Goal: Task Accomplishment & Management: Use online tool/utility

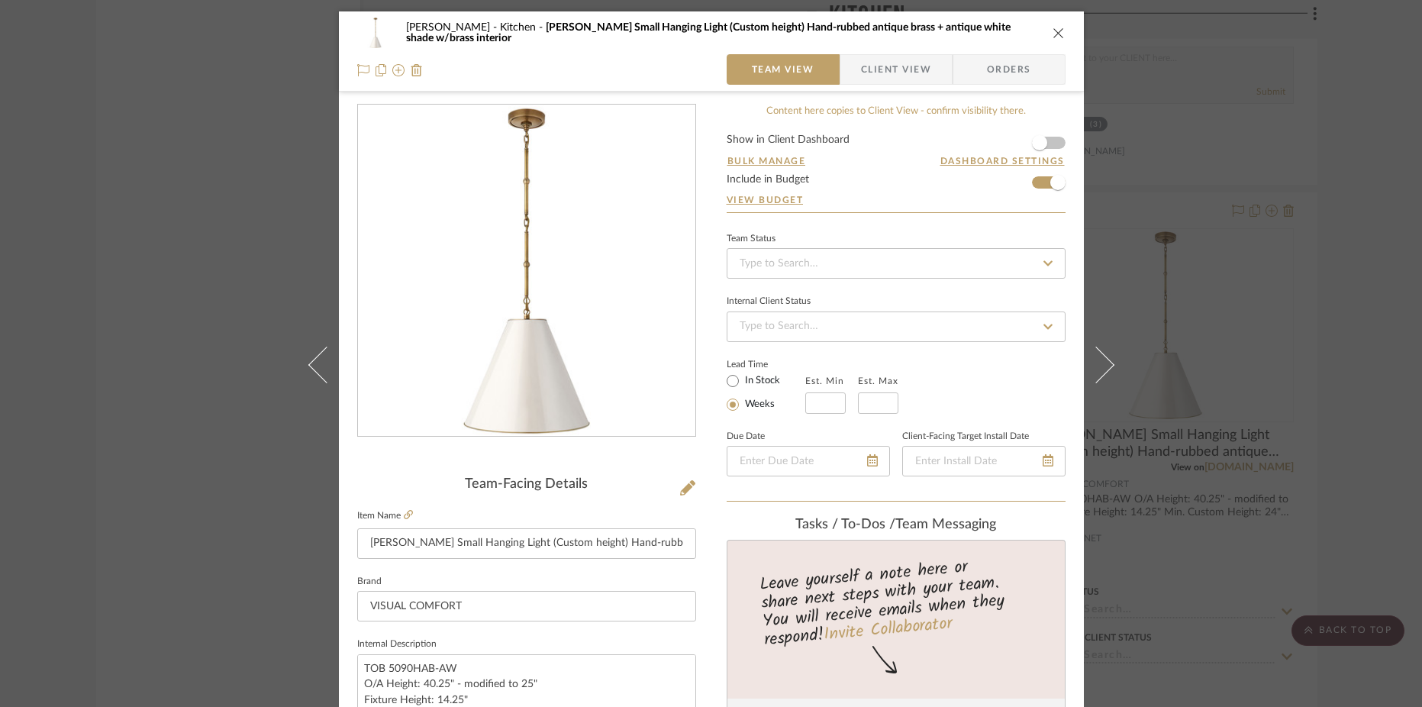
click at [1053, 27] on icon "close" at bounding box center [1059, 33] width 12 height 12
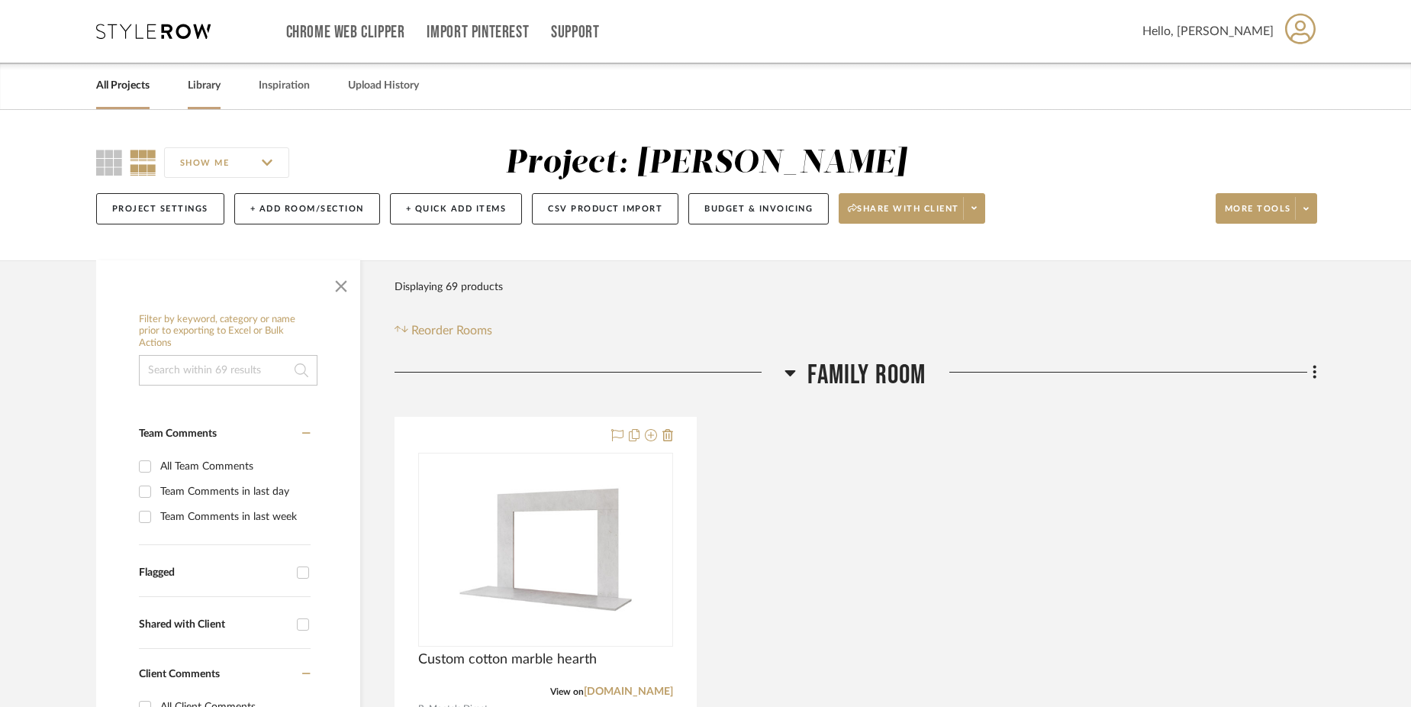
click at [212, 88] on link "Library" at bounding box center [204, 86] width 33 height 21
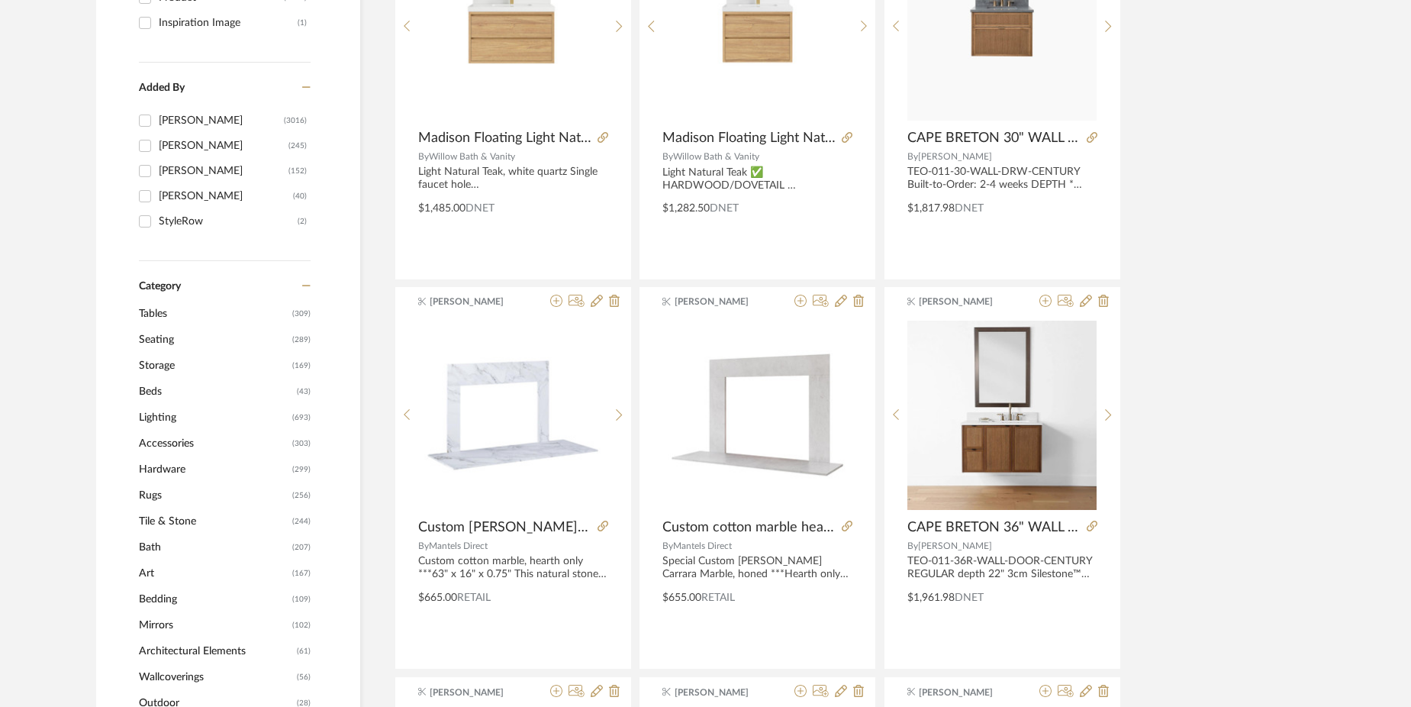
scroll to position [396, 0]
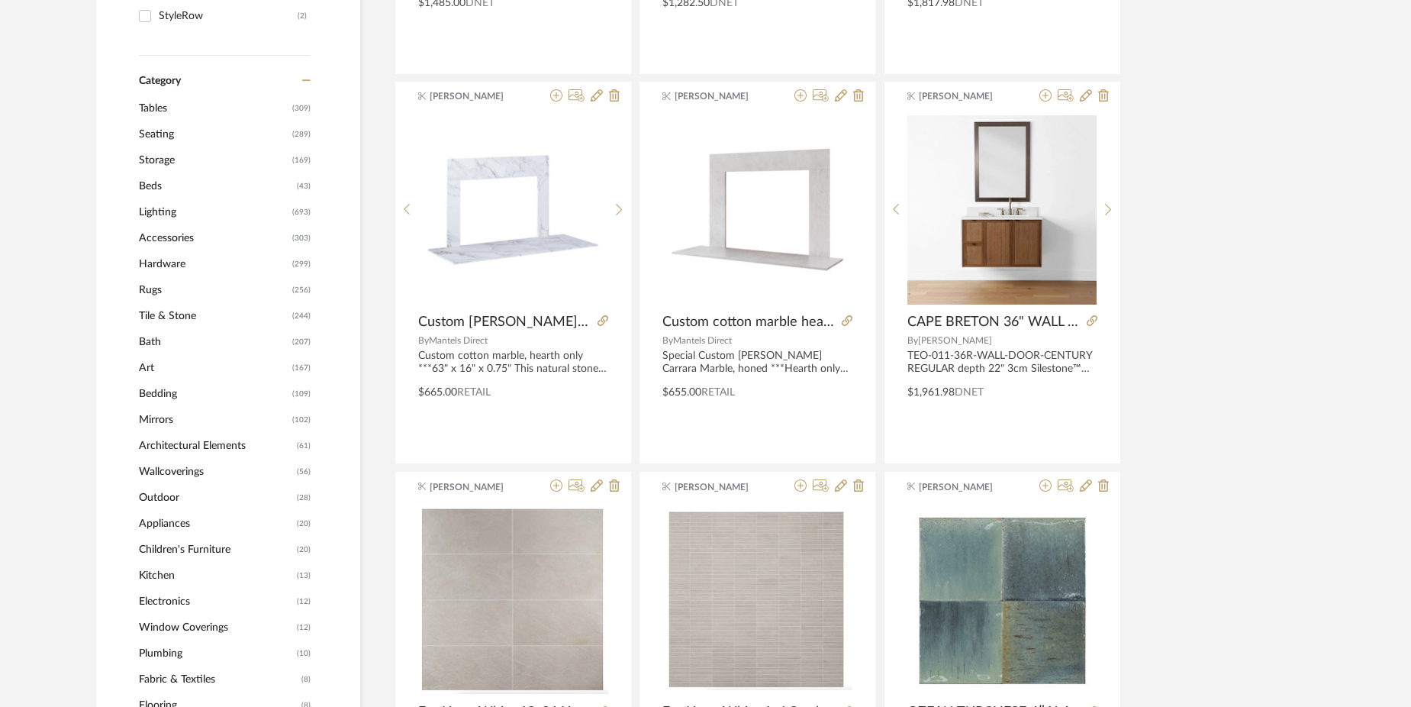
click at [144, 349] on span "Bath" at bounding box center [214, 342] width 150 height 26
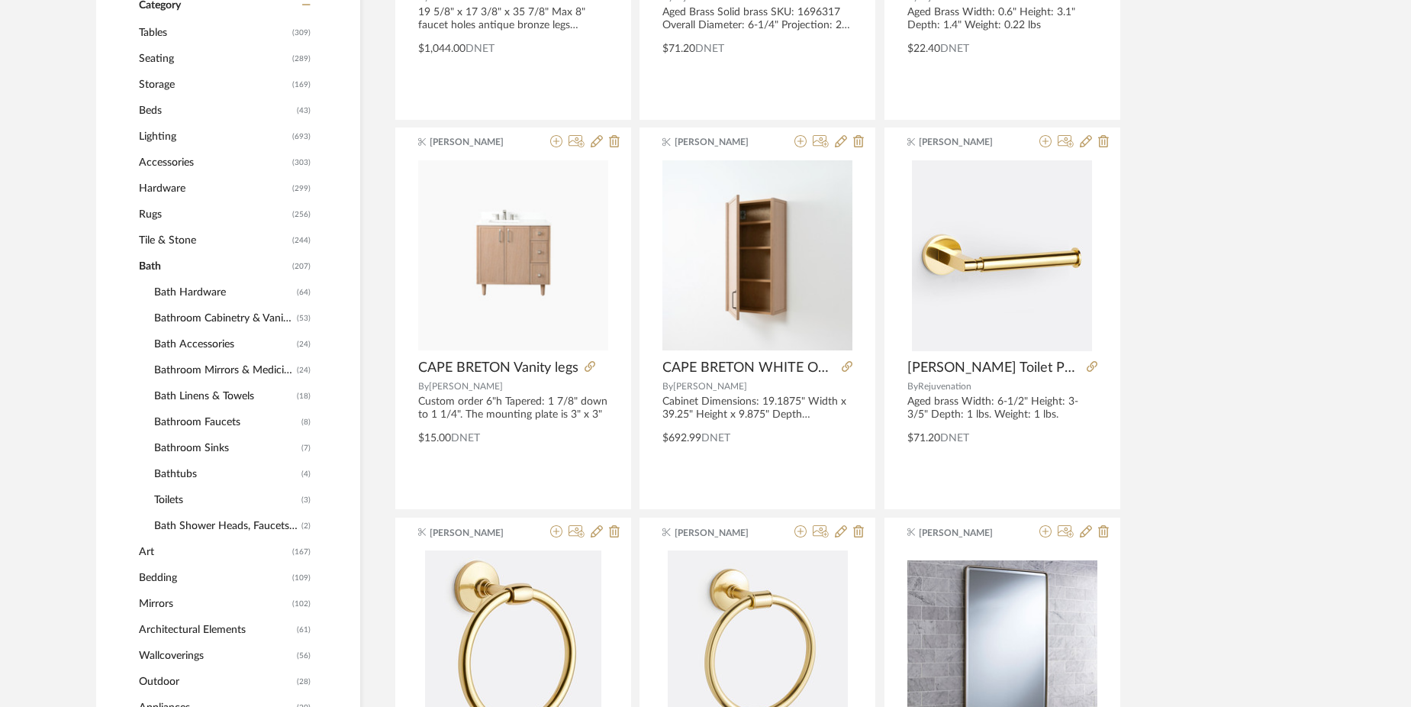
scroll to position [595, 0]
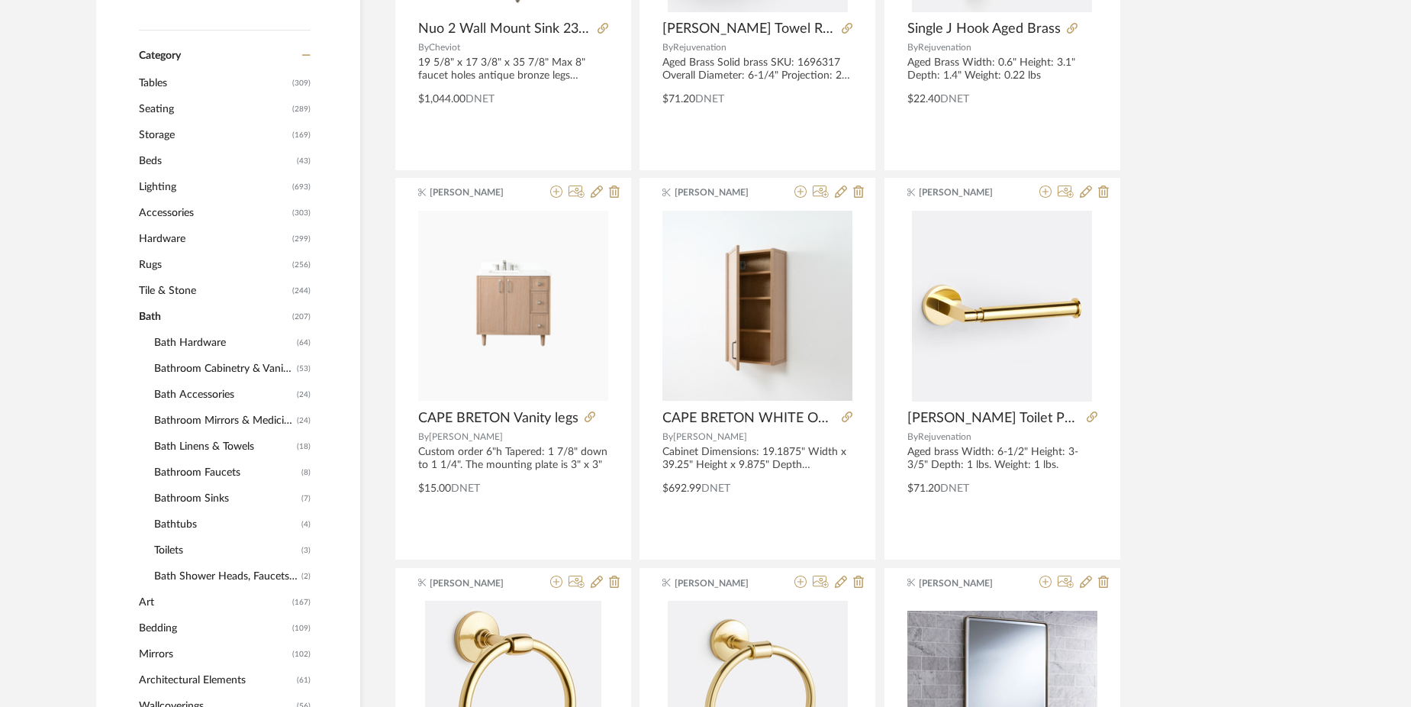
click at [210, 423] on span "Bathroom Mirrors & Medicine Cabinets" at bounding box center [223, 421] width 139 height 26
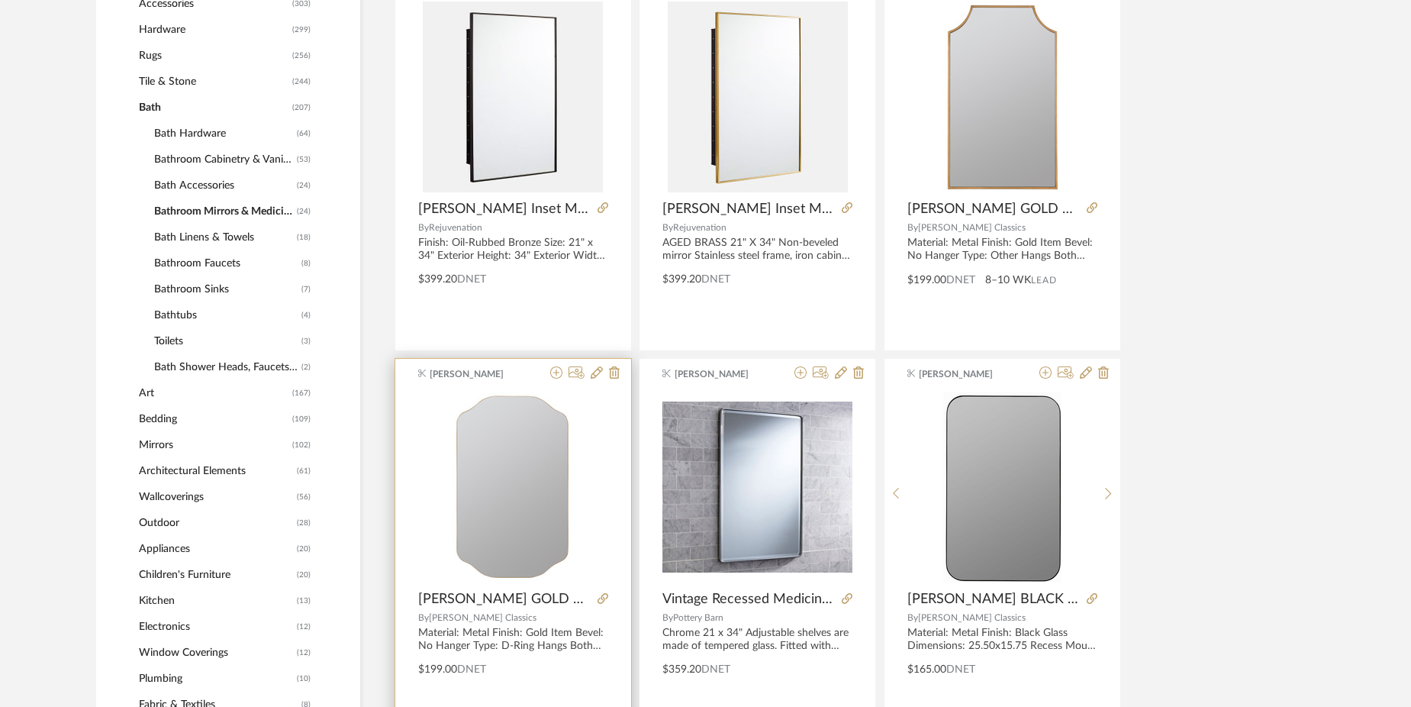
scroll to position [792, 0]
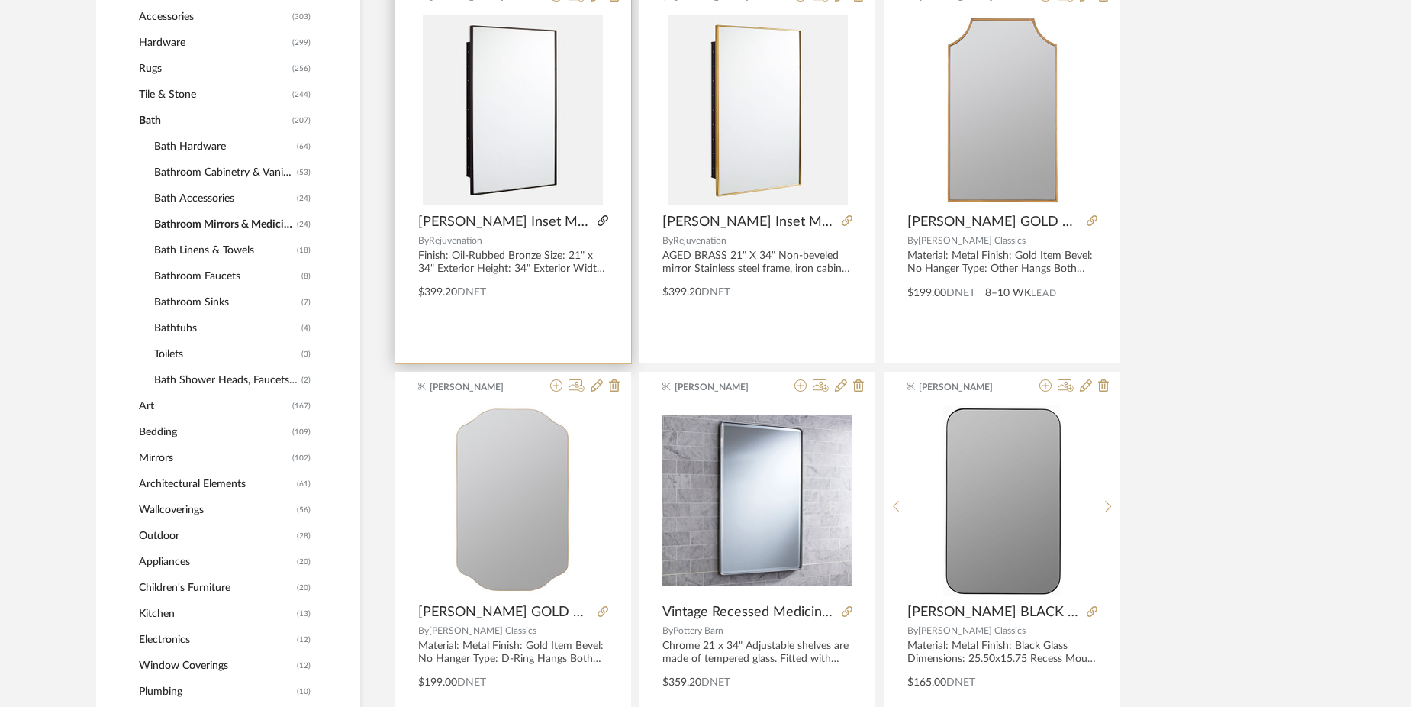
click at [598, 219] on icon at bounding box center [603, 220] width 11 height 11
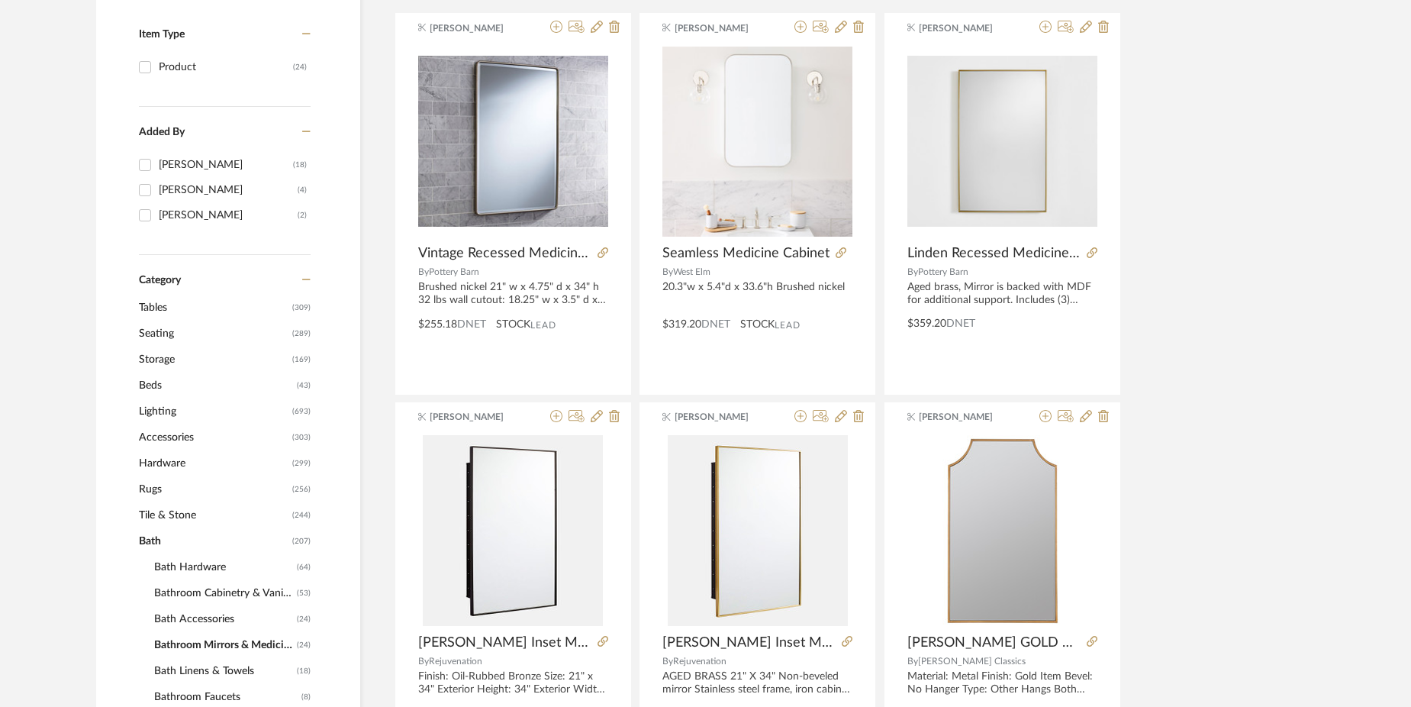
scroll to position [308, 0]
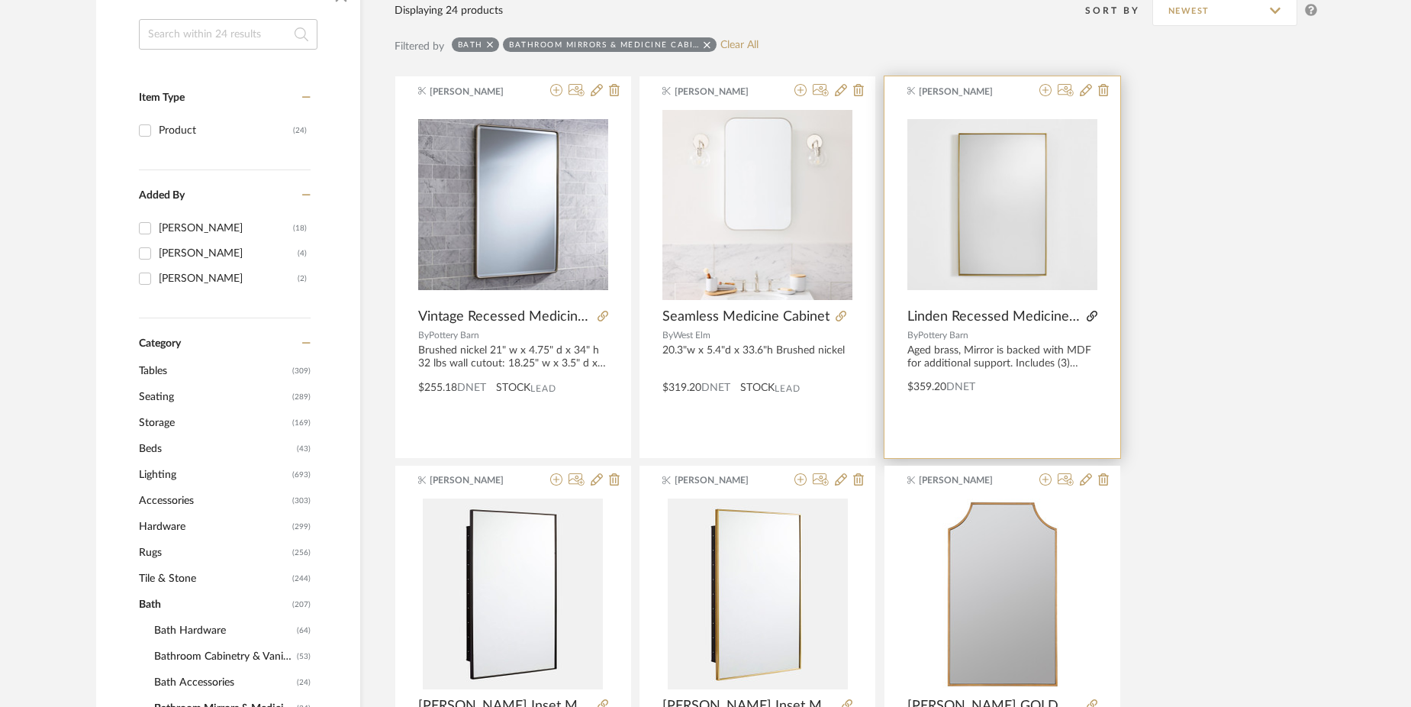
click at [1088, 316] on icon at bounding box center [1092, 316] width 11 height 11
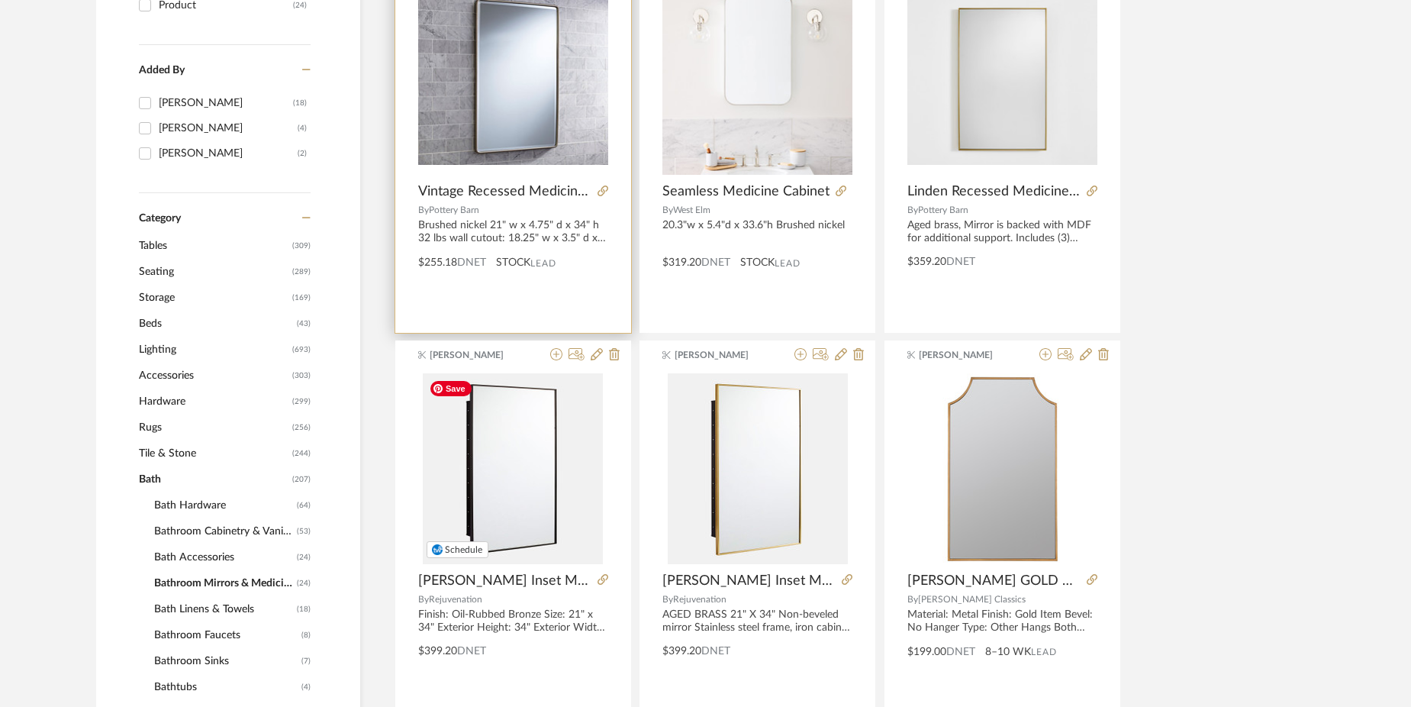
scroll to position [466, 0]
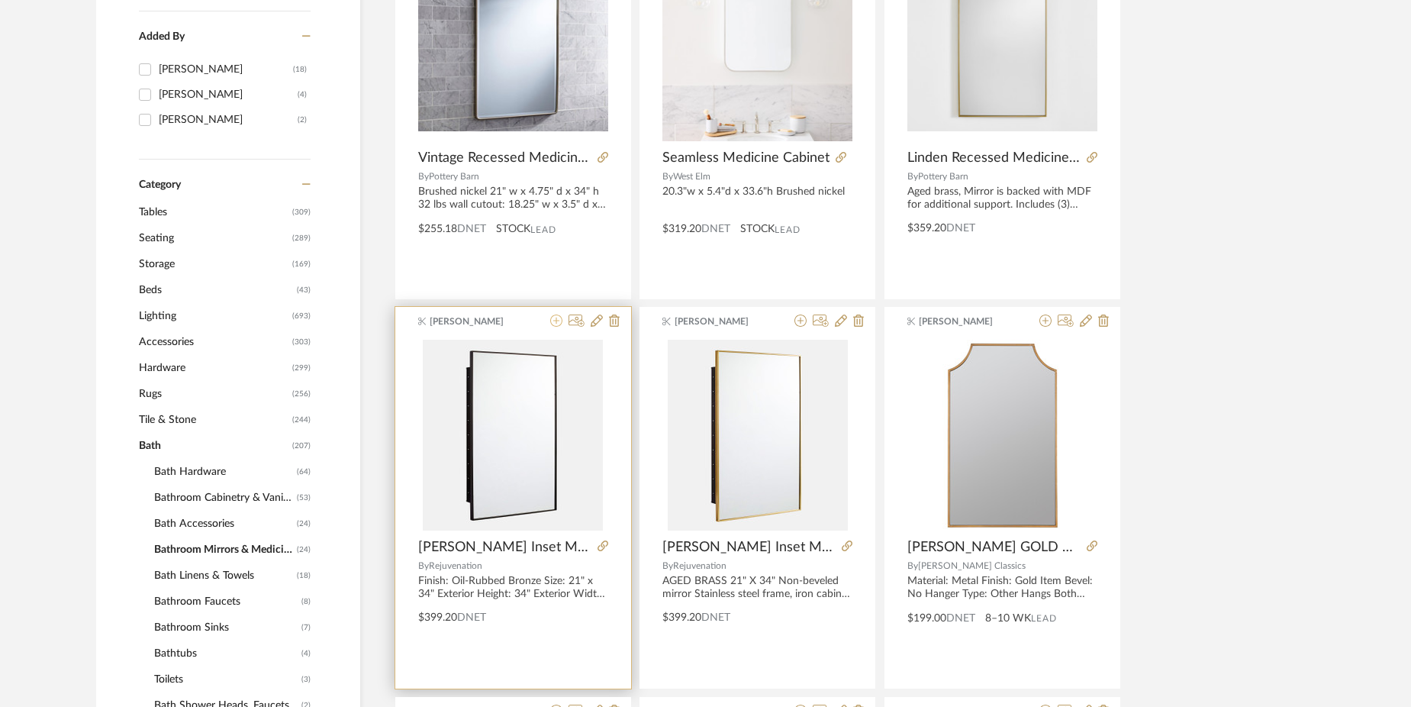
click at [560, 320] on icon at bounding box center [556, 320] width 12 height 12
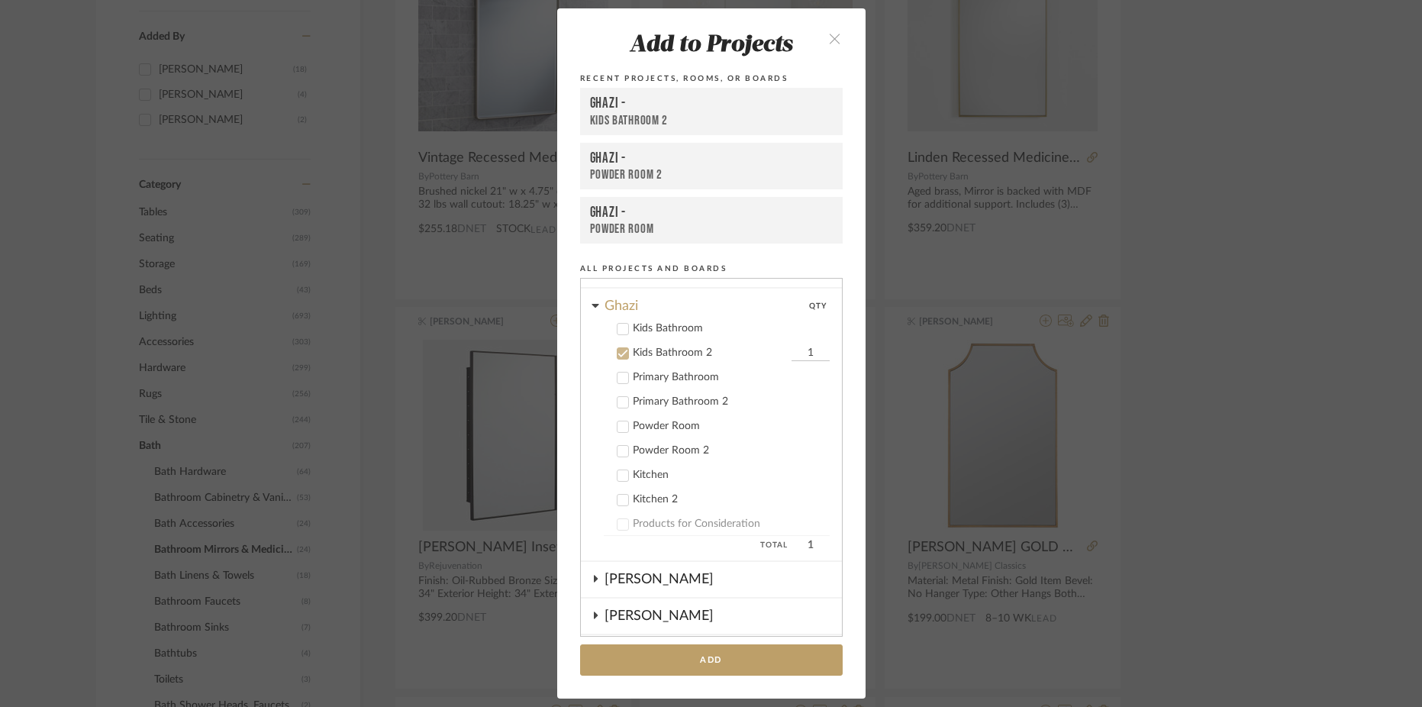
scroll to position [235, 0]
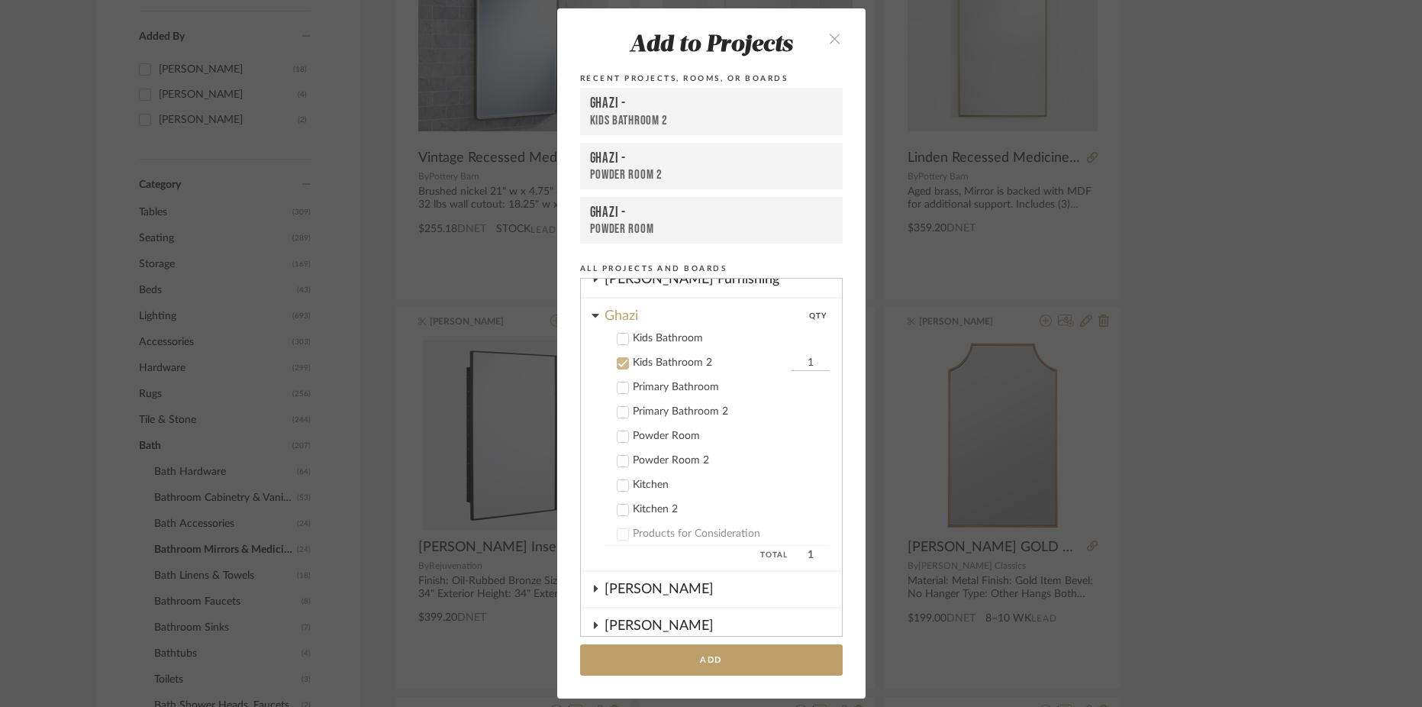
click at [655, 337] on div "Kids Bathroom" at bounding box center [731, 338] width 197 height 13
click at [655, 358] on div "Kids Bathroom 2" at bounding box center [710, 362] width 155 height 13
click at [690, 655] on button "Add" at bounding box center [711, 659] width 263 height 31
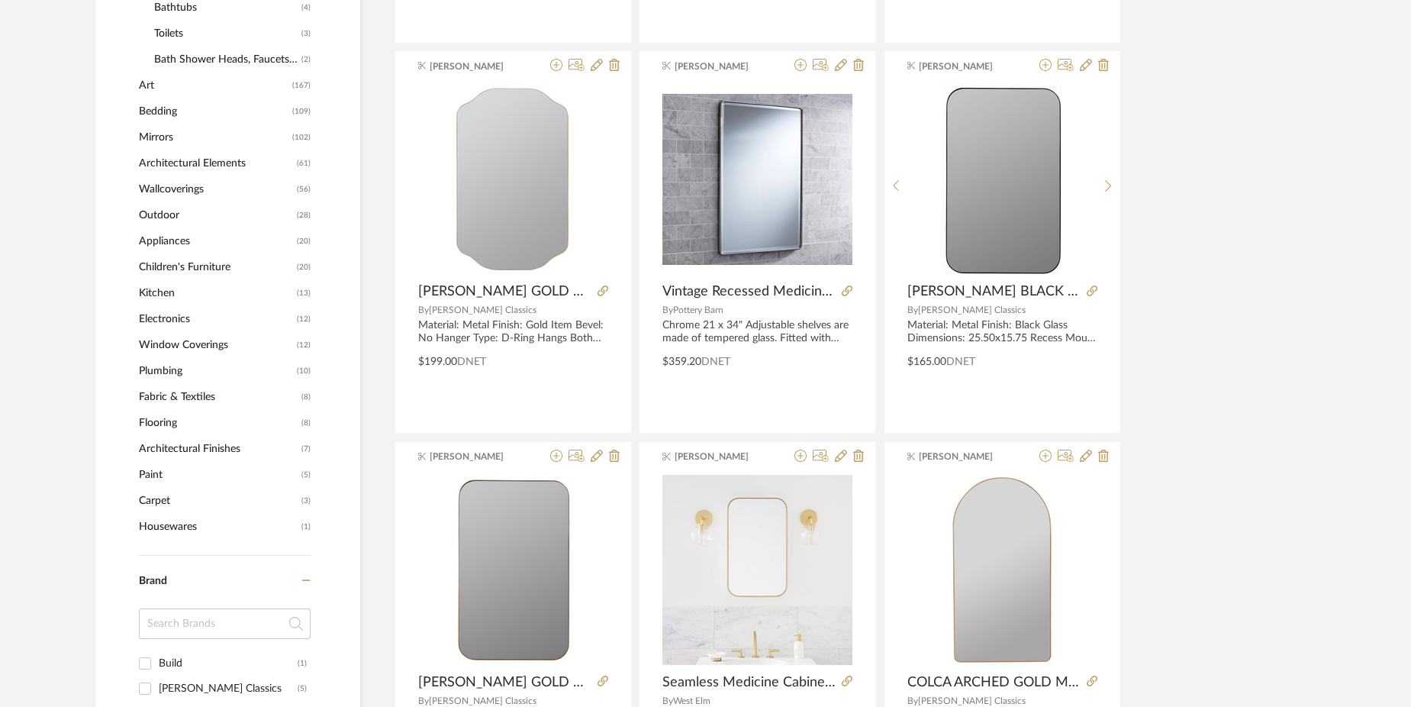
scroll to position [1092, 0]
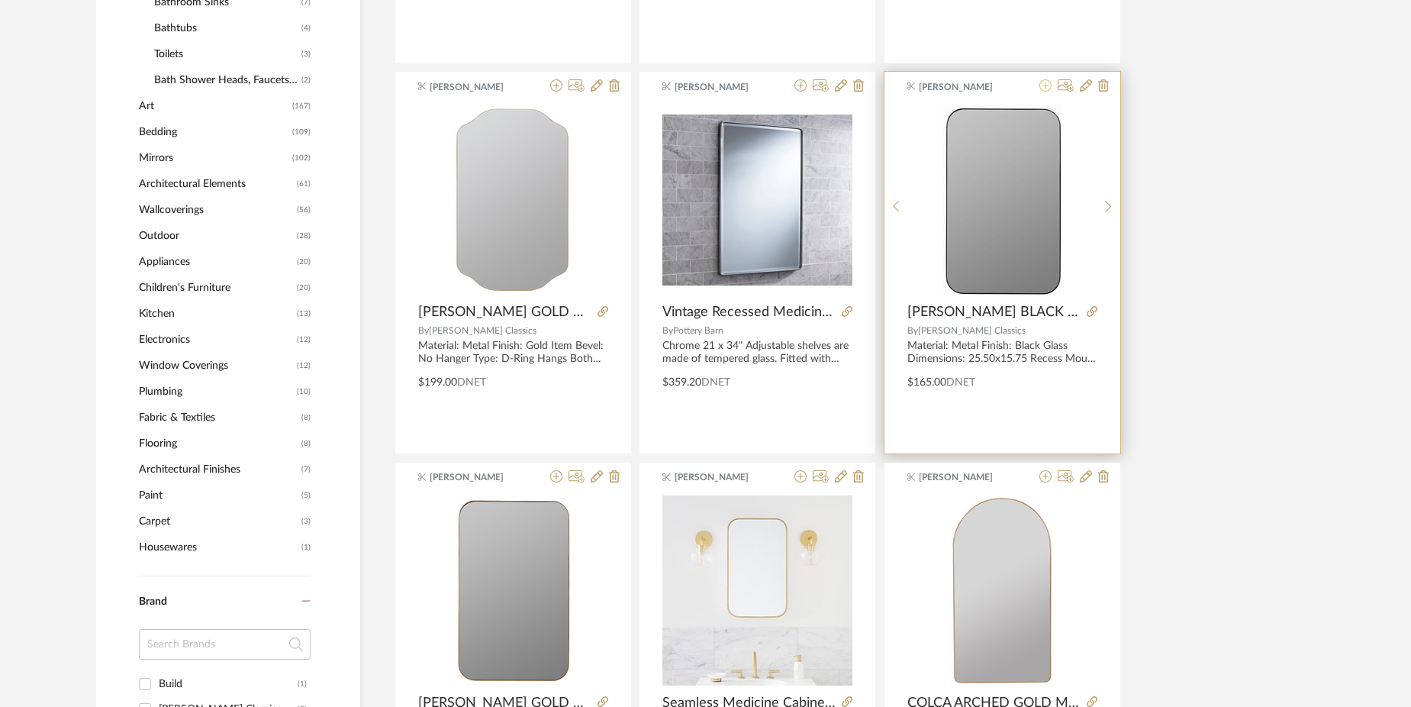
click at [1045, 88] on icon at bounding box center [1046, 85] width 12 height 12
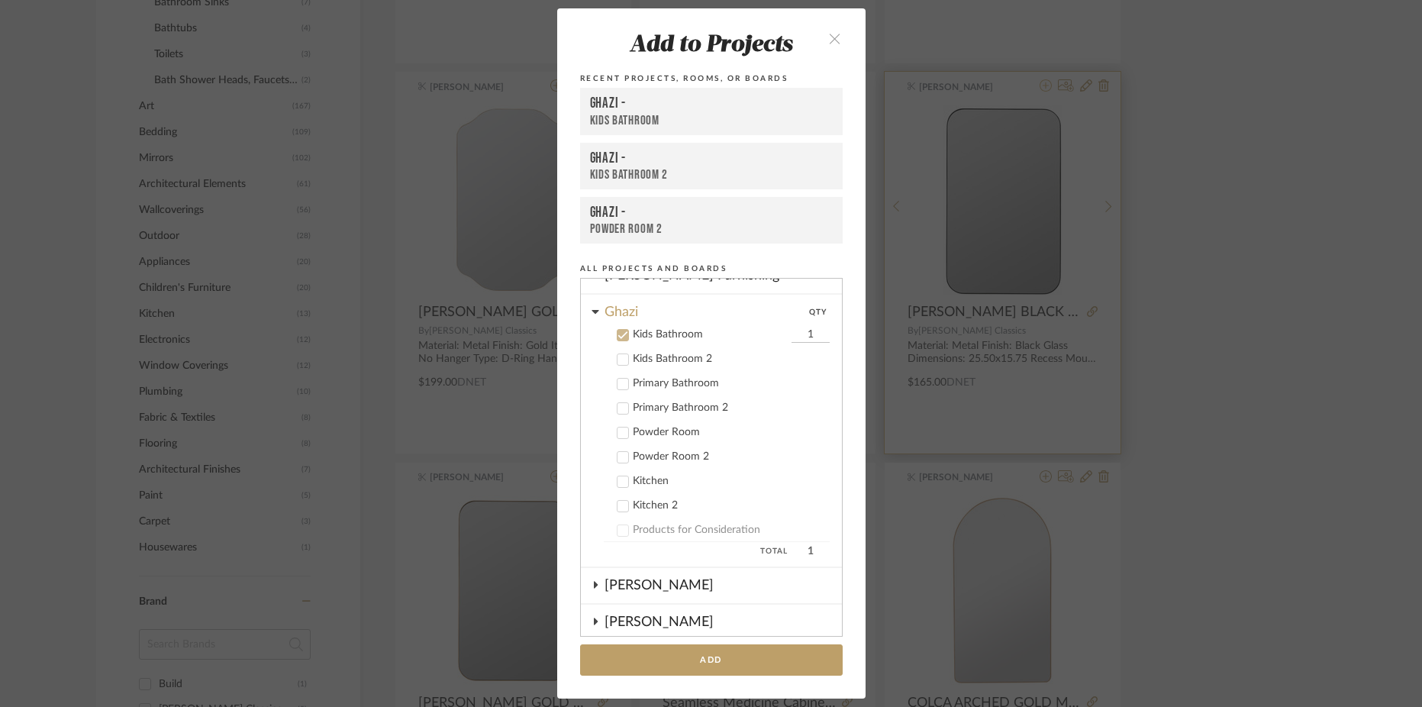
scroll to position [282, 0]
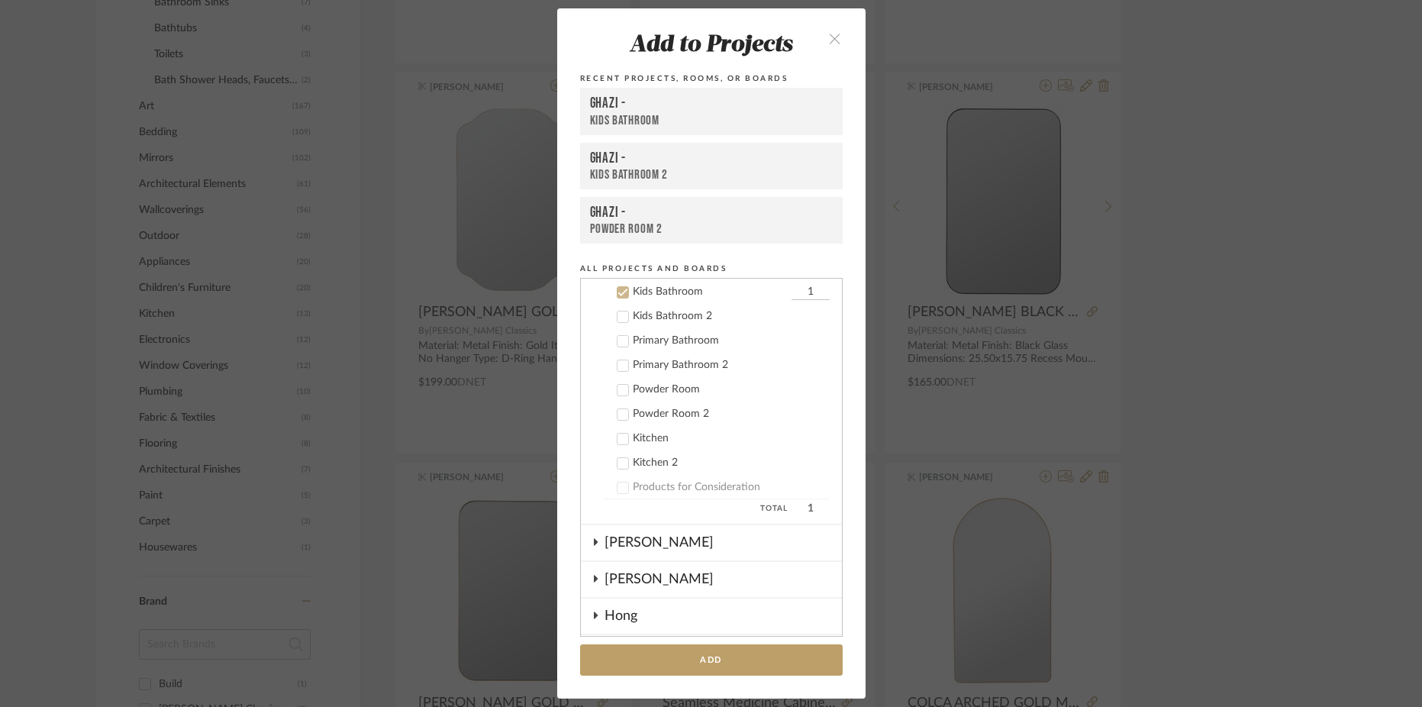
click at [680, 318] on div "Kids Bathroom 2" at bounding box center [731, 316] width 197 height 13
click at [680, 295] on div "Kids Bathroom" at bounding box center [710, 291] width 155 height 13
click at [711, 663] on button "Add" at bounding box center [711, 659] width 263 height 31
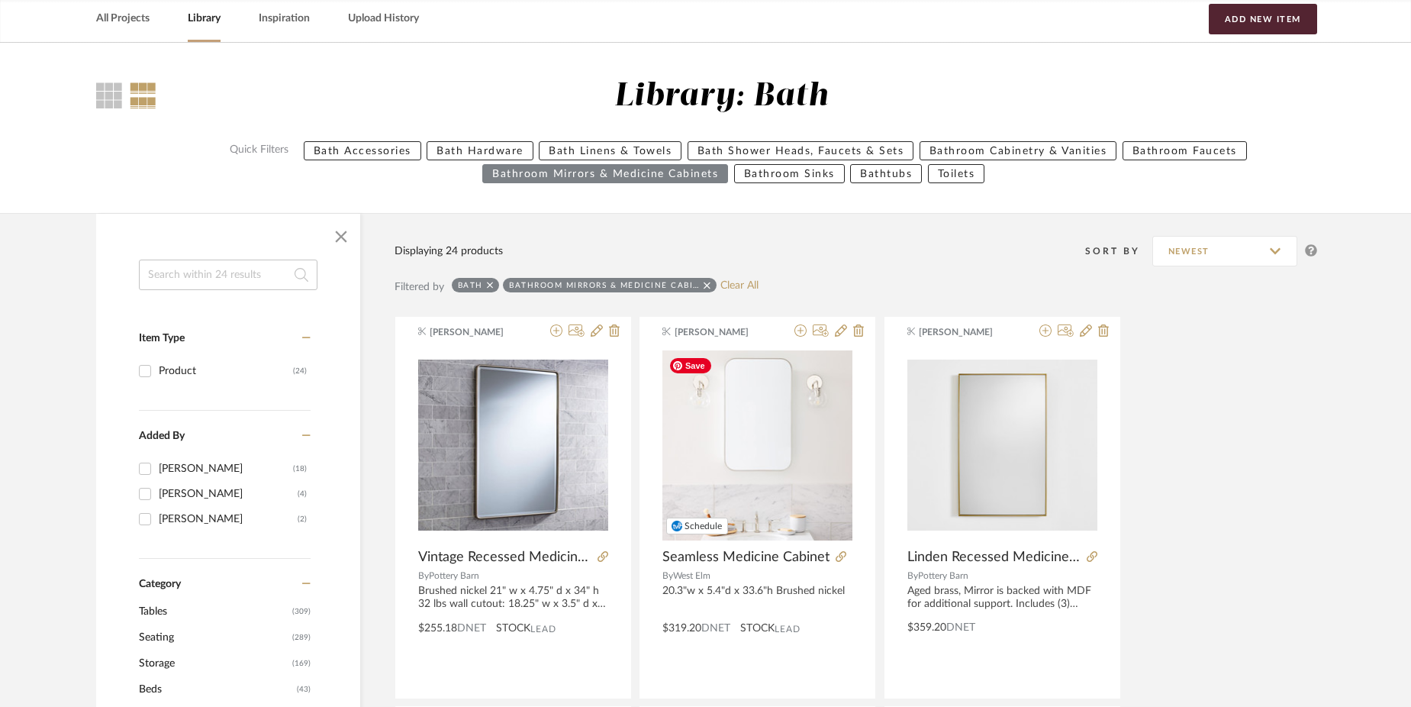
scroll to position [0, 0]
